Goal: Task Accomplishment & Management: Manage account settings

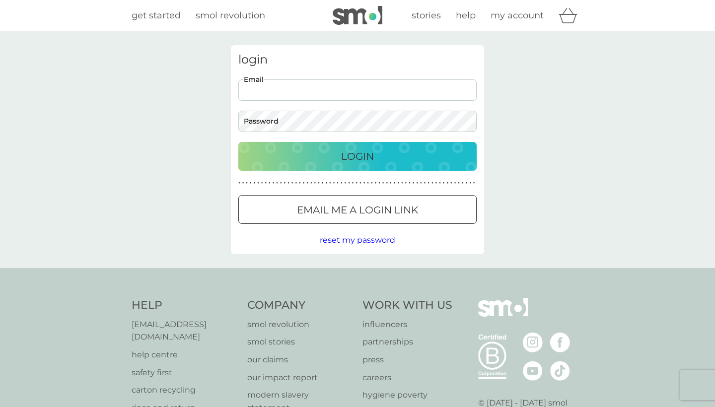
type input "[EMAIL_ADDRESS][DOMAIN_NAME]"
click at [365, 158] on p "Login" at bounding box center [357, 156] width 33 height 16
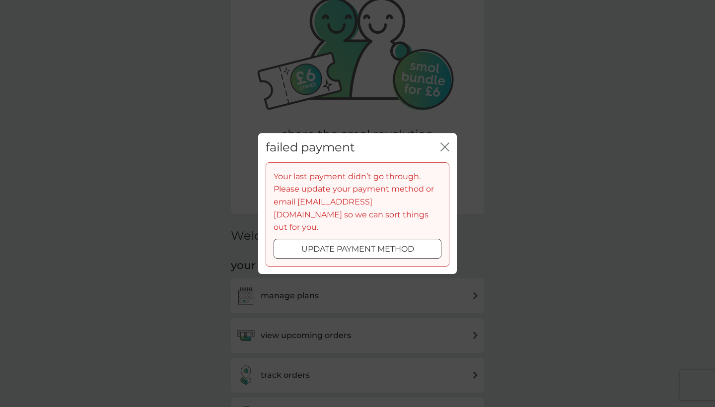
click at [301, 243] on p "update payment method" at bounding box center [357, 249] width 113 height 13
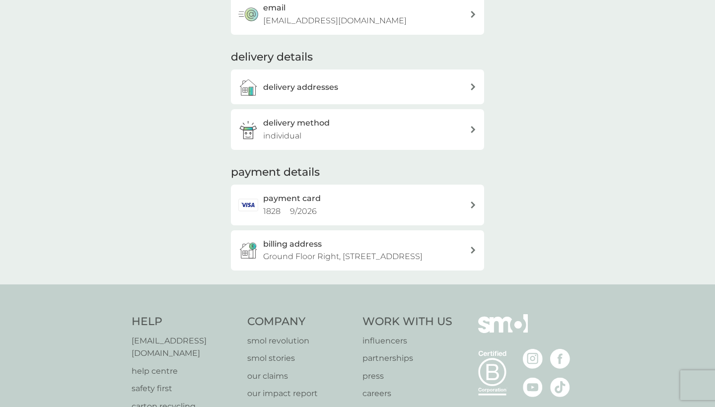
scroll to position [161, 0]
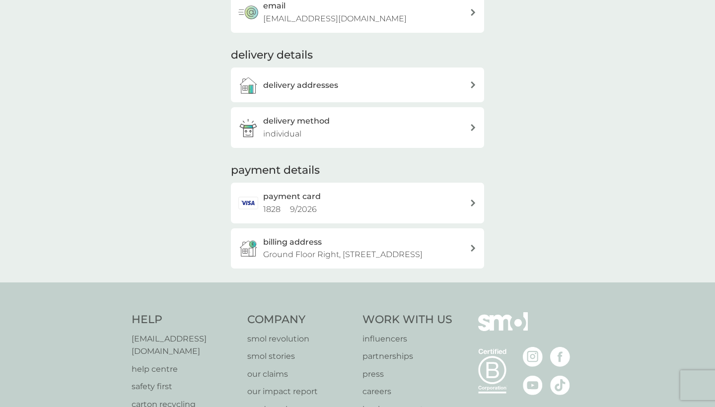
click at [361, 248] on p "Ground Floor Right, [STREET_ADDRESS]" at bounding box center [342, 254] width 159 height 13
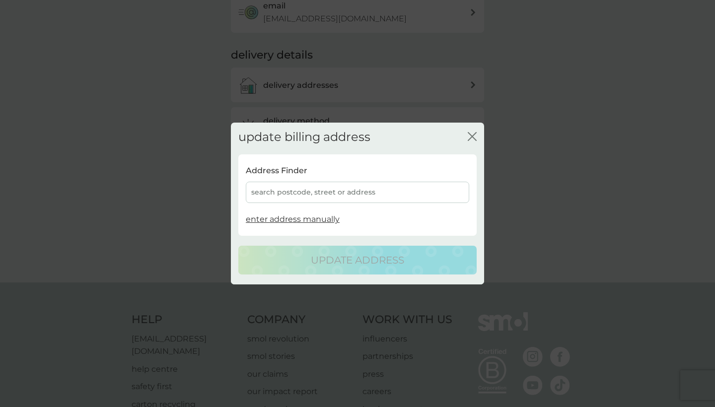
click at [319, 198] on div "search postcode, street or address" at bounding box center [357, 192] width 223 height 21
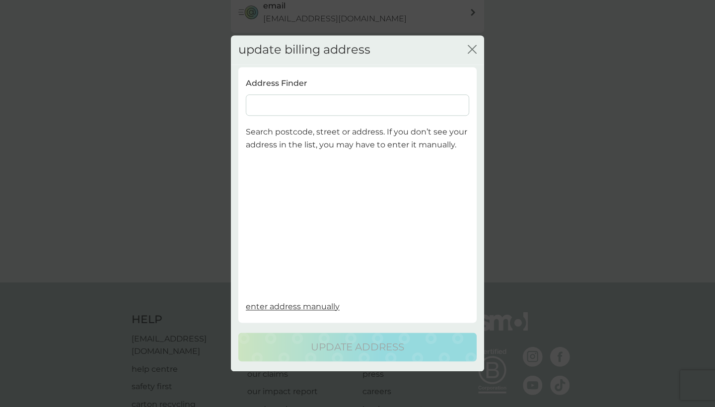
click at [300, 110] on input at bounding box center [357, 105] width 223 height 21
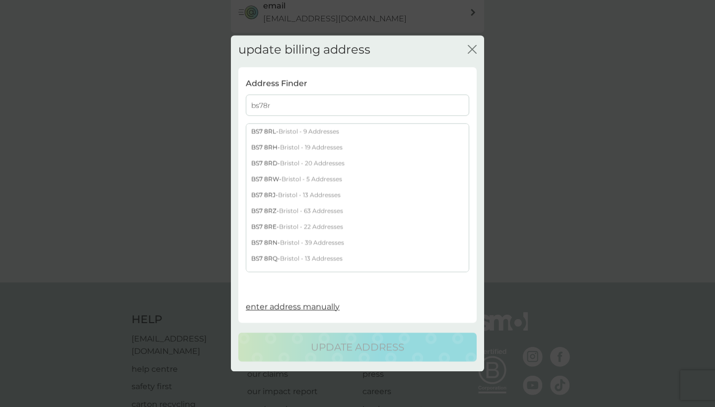
type input "bs78ry"
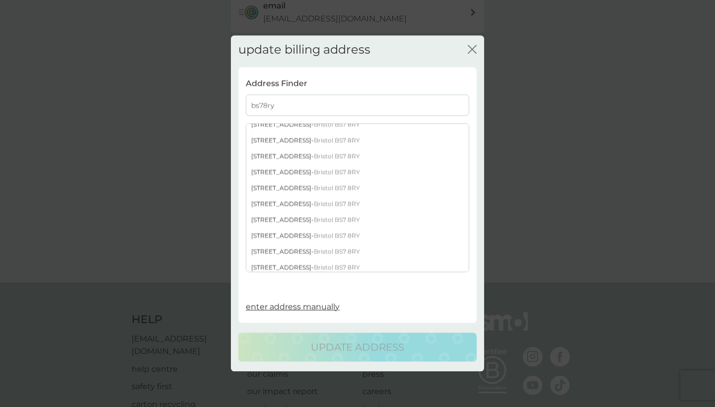
click at [314, 219] on span "Bristol BS7 8RY" at bounding box center [337, 220] width 46 height 7
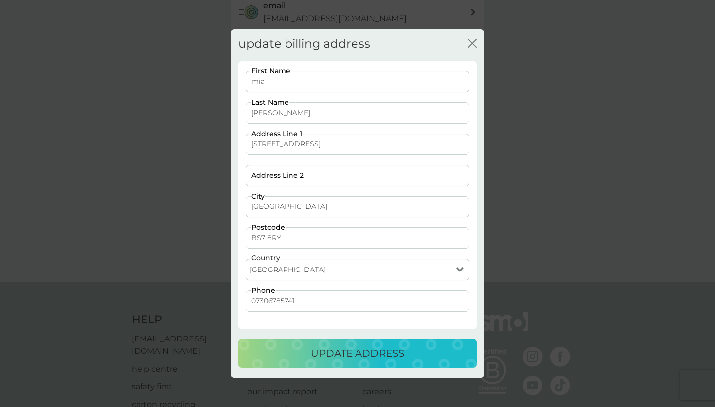
click at [365, 353] on p "update address" at bounding box center [357, 354] width 93 height 16
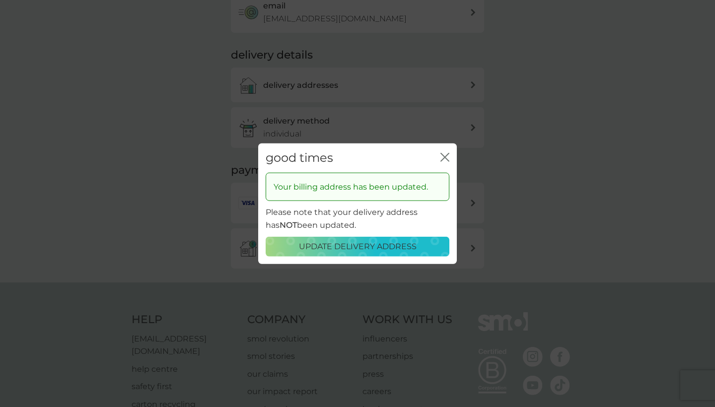
click at [446, 153] on div "close" at bounding box center [445, 158] width 9 height 14
click at [444, 159] on icon "close" at bounding box center [443, 157] width 4 height 8
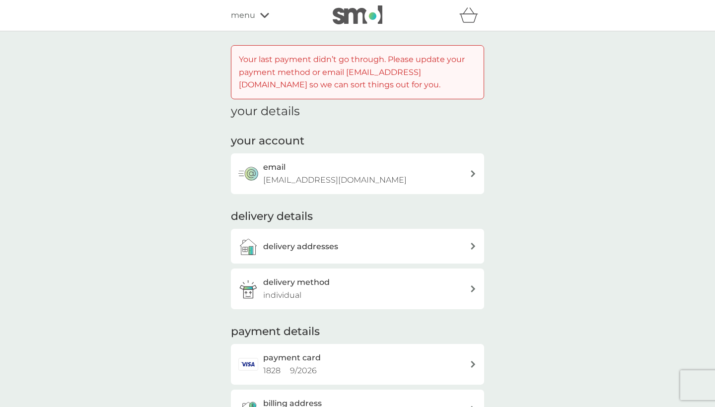
scroll to position [0, 0]
click at [260, 15] on icon at bounding box center [264, 15] width 9 height 6
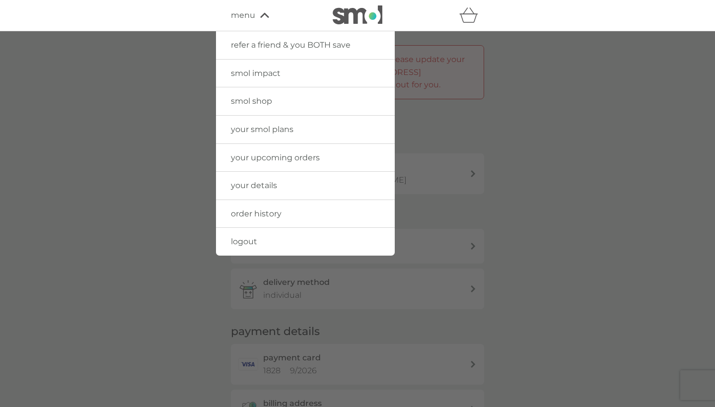
click at [260, 15] on icon at bounding box center [264, 15] width 9 height 6
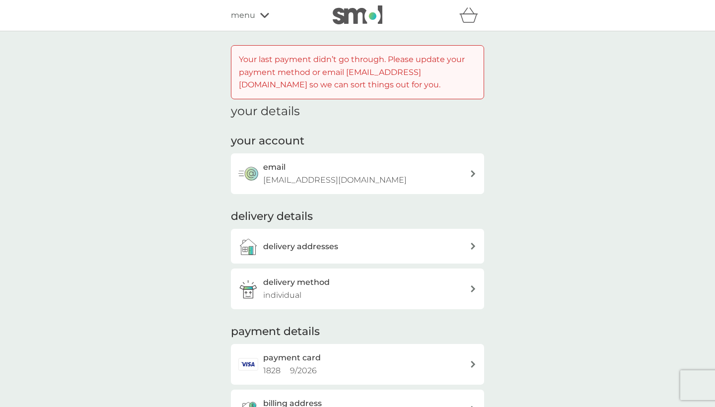
click at [247, 14] on span "menu" at bounding box center [243, 15] width 24 height 13
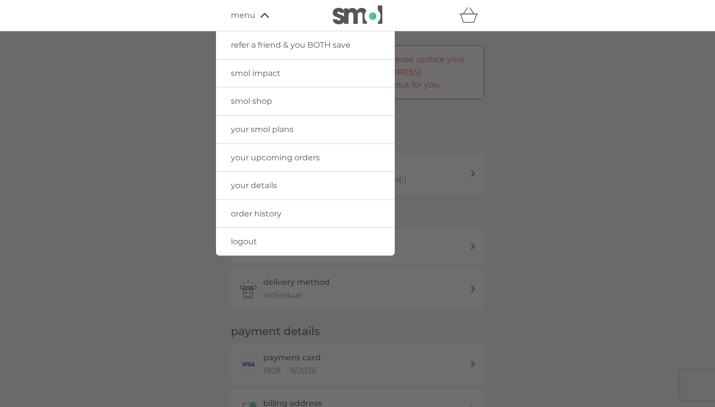
click at [337, 19] on img at bounding box center [358, 14] width 50 height 19
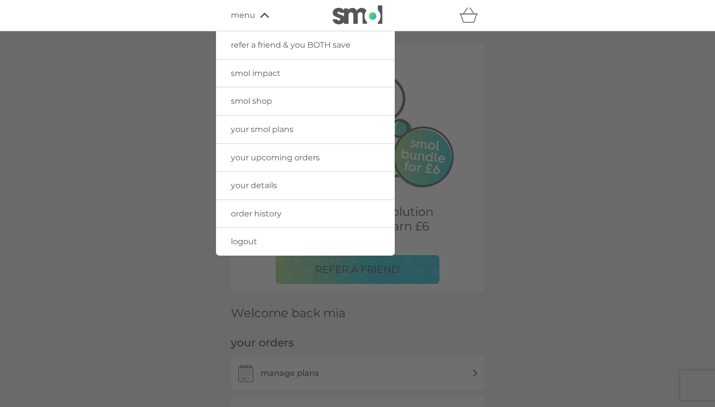
click at [364, 18] on img at bounding box center [358, 14] width 50 height 19
click at [488, 101] on div "failed payment close Your last payment didn’t go through. Please update your pa…" at bounding box center [357, 203] width 715 height 407
click at [488, 101] on div at bounding box center [357, 234] width 715 height 407
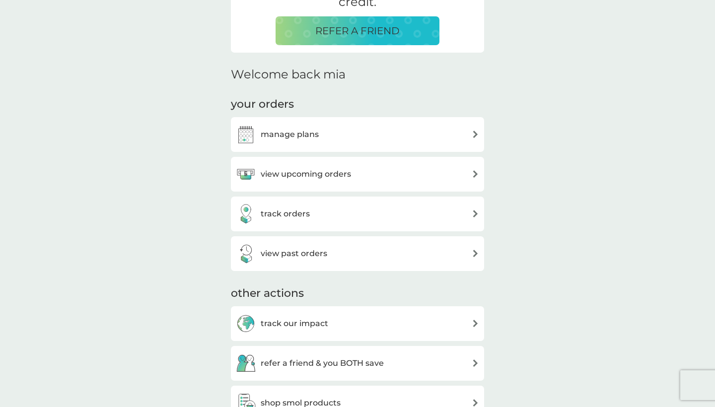
scroll to position [240, 0]
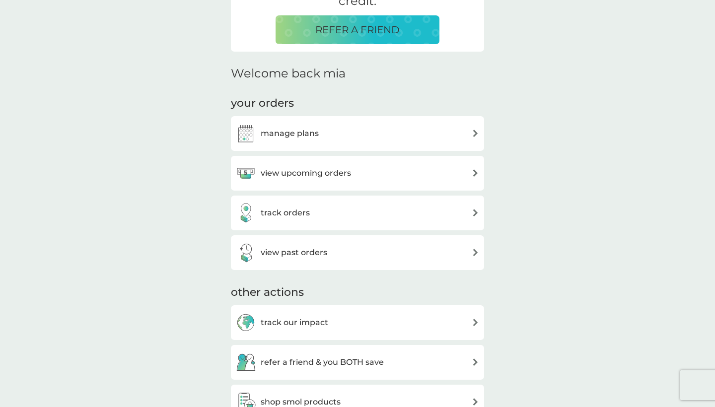
click at [416, 133] on div "manage plans" at bounding box center [357, 134] width 243 height 20
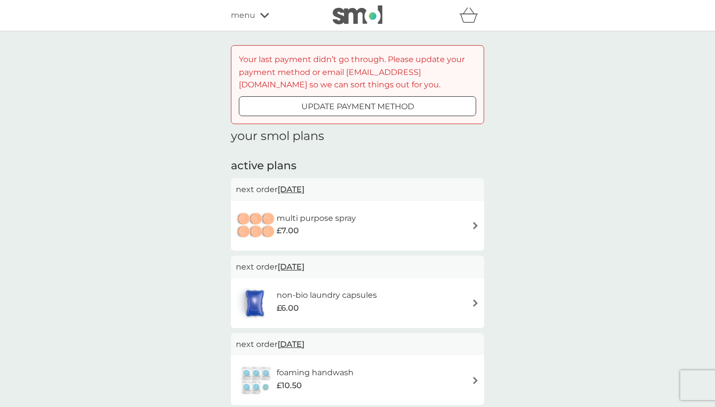
click at [391, 103] on p "update payment method" at bounding box center [357, 106] width 113 height 13
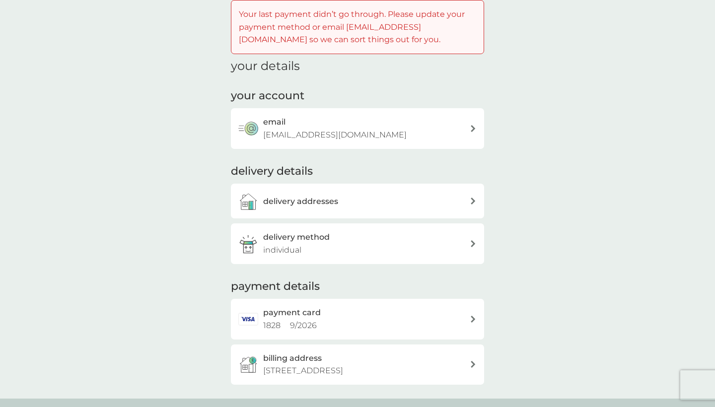
scroll to position [57, 0]
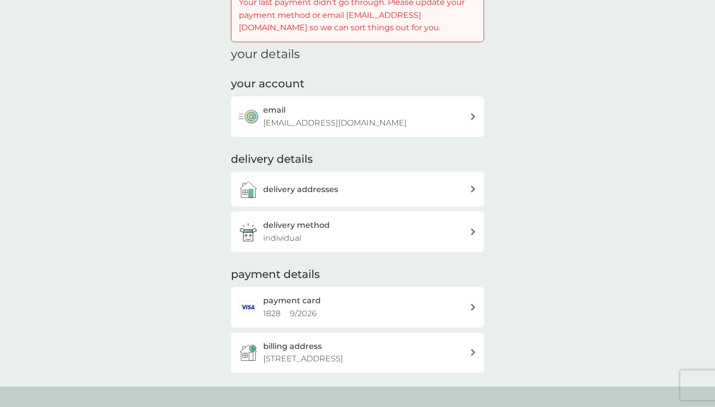
click at [422, 281] on div "payment details payment card 1828 9 / 2026 billing address [STREET_ADDRESS]" at bounding box center [357, 320] width 253 height 106
click at [422, 305] on div "payment card 1828 9 / 2026" at bounding box center [366, 307] width 207 height 25
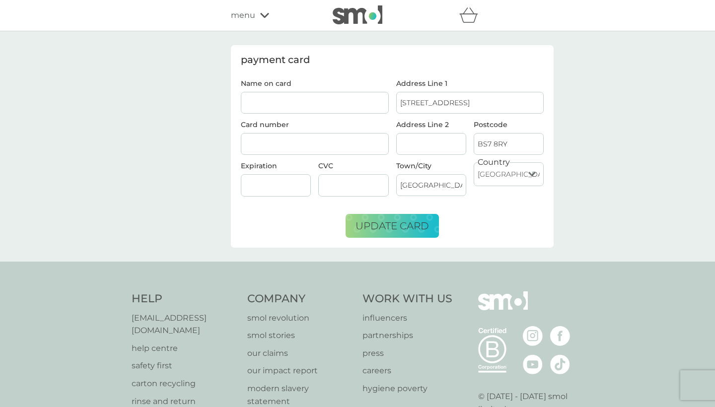
click at [283, 106] on input "Name on card" at bounding box center [315, 103] width 148 height 22
type input "צ"
type input "[PERSON_NAME]"
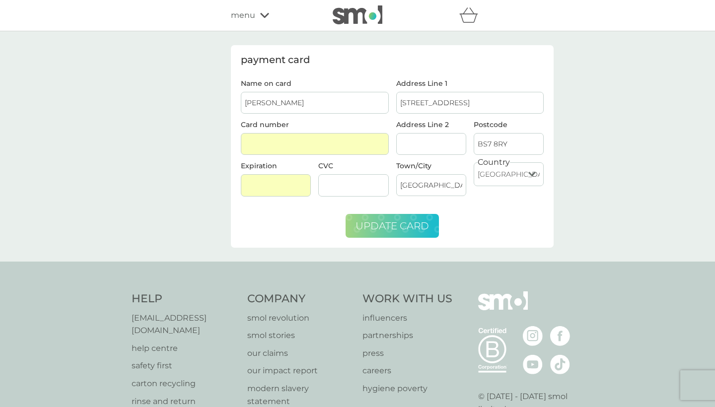
click at [404, 232] on button "update card" at bounding box center [392, 226] width 93 height 24
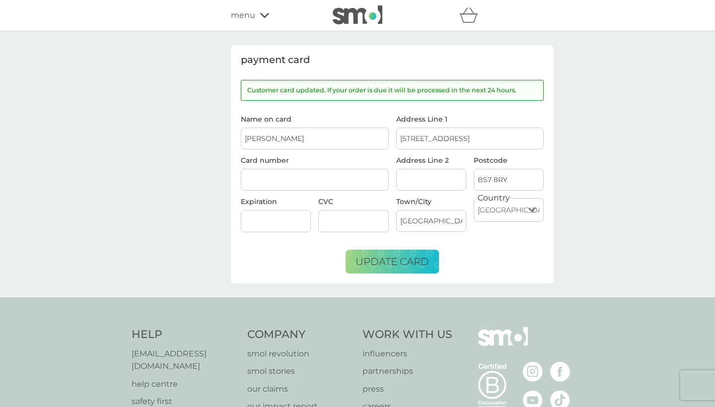
click at [252, 18] on span "menu" at bounding box center [243, 15] width 24 height 13
